Goal: Task Accomplishment & Management: Complete application form

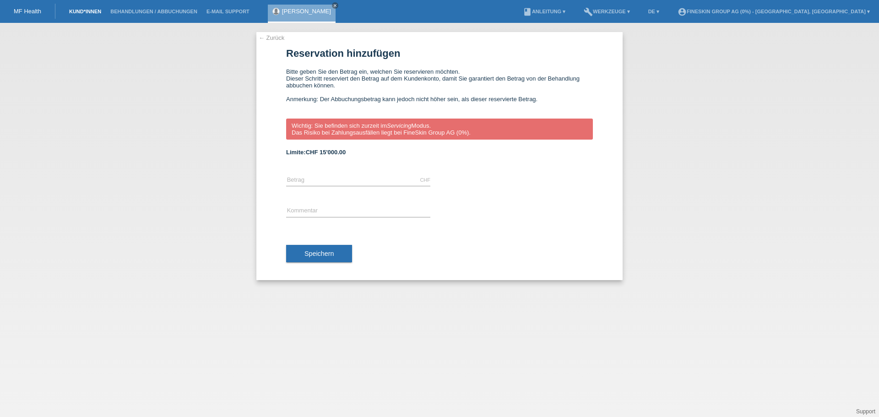
click at [83, 14] on link "Kund*innen" at bounding box center [85, 11] width 41 height 5
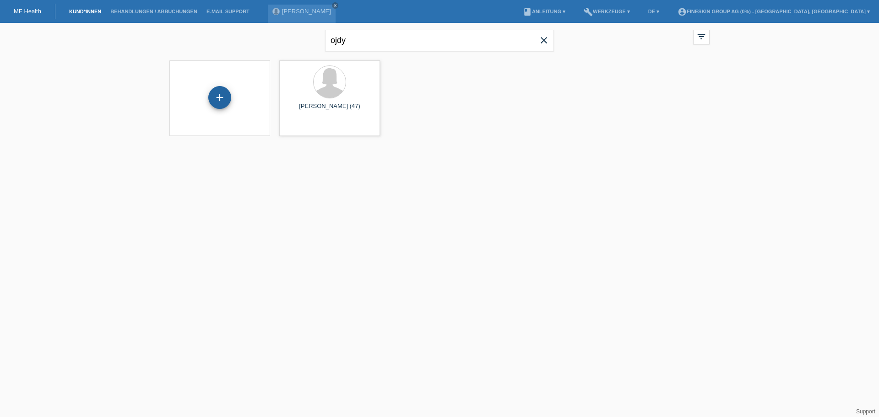
click at [221, 96] on div "+" at bounding box center [219, 97] width 23 height 23
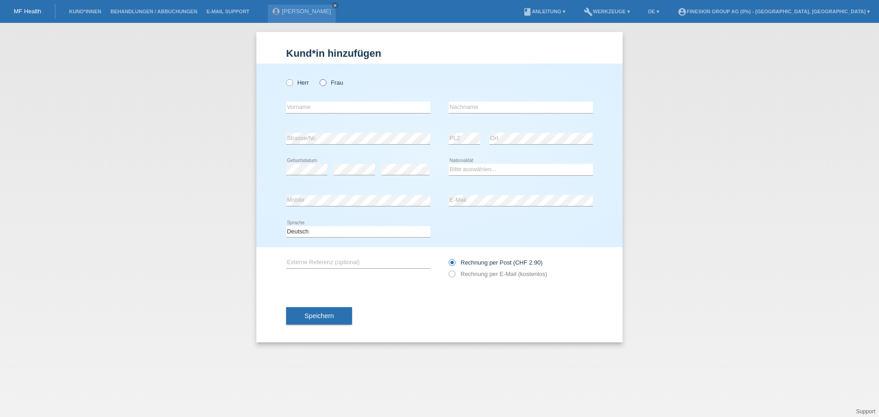
click at [336, 84] on label "Frau" at bounding box center [331, 82] width 23 height 7
click at [326, 84] on input "Frau" at bounding box center [323, 82] width 6 height 6
radio input "true"
click at [325, 105] on input "text" at bounding box center [358, 107] width 144 height 11
type input "[PERSON_NAME]"
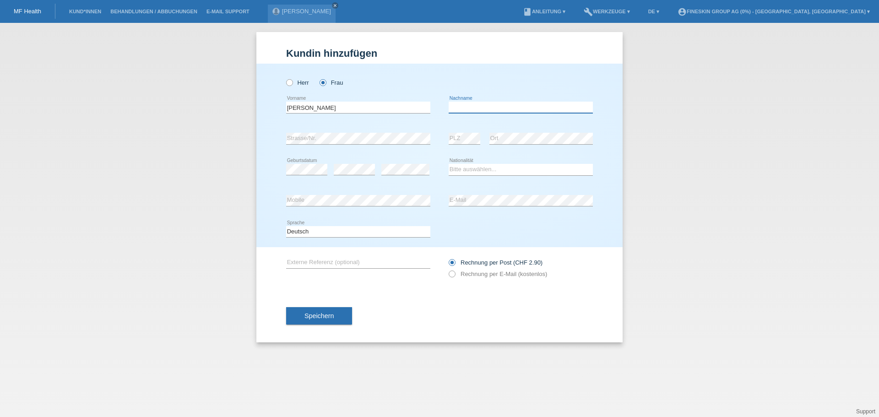
click at [467, 103] on input "text" at bounding box center [521, 107] width 144 height 11
type input "m"
type input "Mathis"
click at [481, 168] on select "Bitte auswählen... [GEOGRAPHIC_DATA] [GEOGRAPHIC_DATA] [GEOGRAPHIC_DATA] [GEOGR…" at bounding box center [521, 169] width 144 height 11
select select "CH"
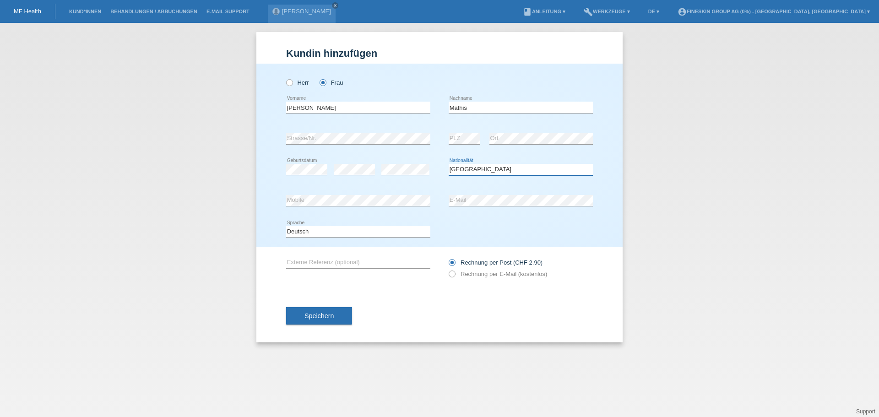
click at [449, 164] on select "Bitte auswählen... [GEOGRAPHIC_DATA] [GEOGRAPHIC_DATA] [GEOGRAPHIC_DATA] [GEOGR…" at bounding box center [521, 169] width 144 height 11
click at [490, 273] on label "Rechnung per E-Mail (kostenlos)" at bounding box center [498, 274] width 98 height 7
click at [455, 273] on input "Rechnung per E-Mail (kostenlos)" at bounding box center [452, 276] width 6 height 11
radio input "true"
click at [335, 318] on button "Speichern" at bounding box center [319, 315] width 66 height 17
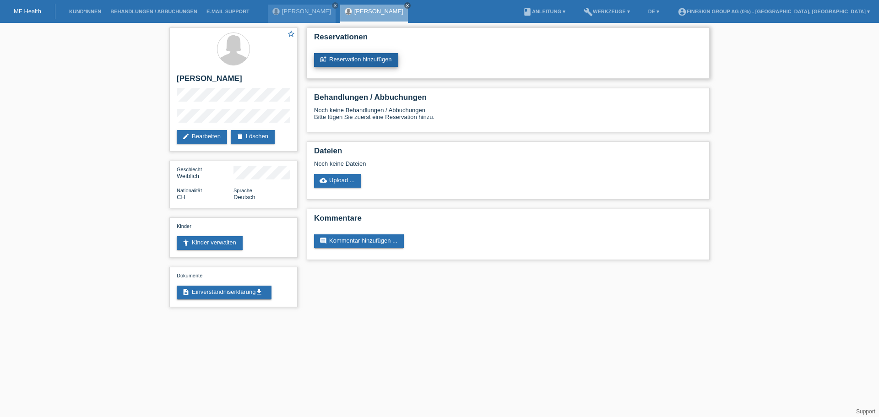
click at [373, 56] on link "post_add Reservation hinzufügen" at bounding box center [356, 60] width 84 height 14
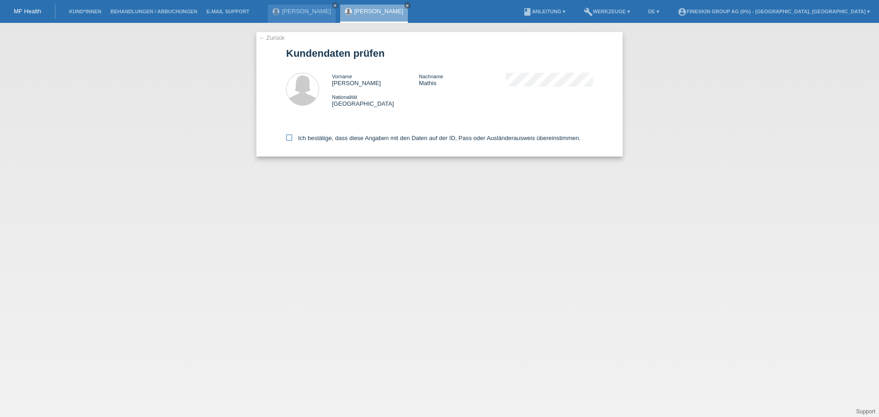
click at [366, 137] on label "Ich bestätige, dass diese Angaben mit den Daten auf der ID, Pass oder Ausländer…" at bounding box center [433, 138] width 294 height 7
click at [292, 137] on input "Ich bestätige, dass diese Angaben mit den Daten auf der ID, Pass oder Ausländer…" at bounding box center [289, 138] width 6 height 6
checkbox input "true"
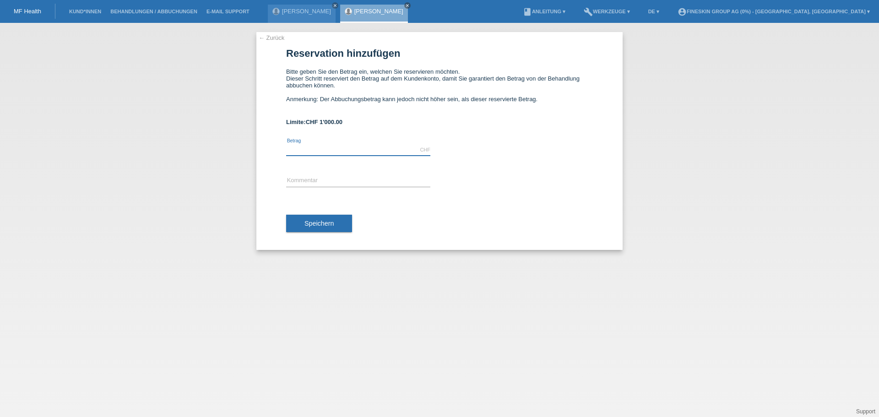
click at [354, 146] on input "text" at bounding box center [358, 149] width 144 height 11
